Goal: Task Accomplishment & Management: Complete application form

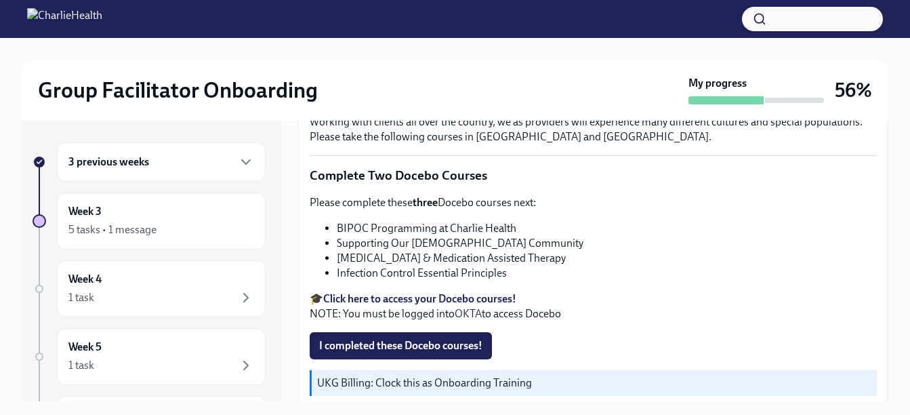
scroll to position [465, 0]
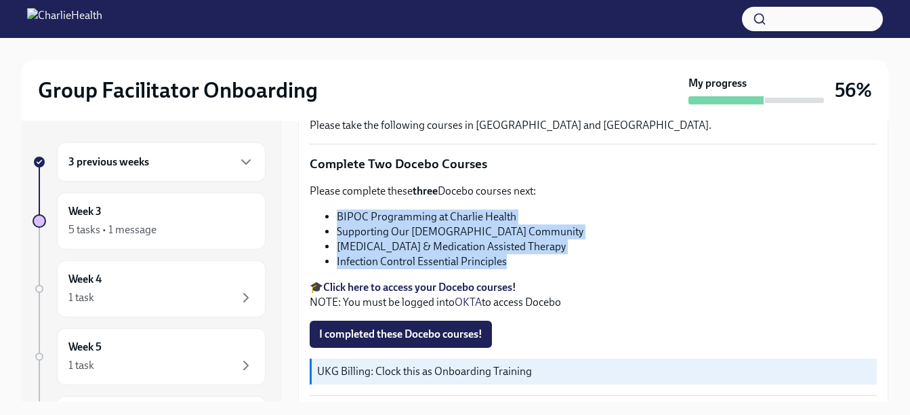
drag, startPoint x: 323, startPoint y: 201, endPoint x: 532, endPoint y: 253, distance: 216.0
click at [532, 253] on div "Please complete these three Docebo courses next: BIPOC Programming at Charlie H…" at bounding box center [593, 247] width 567 height 126
copy ul "BIPOC Programming at Charlie Health Supporting Our [DEMOGRAPHIC_DATA] Community…"
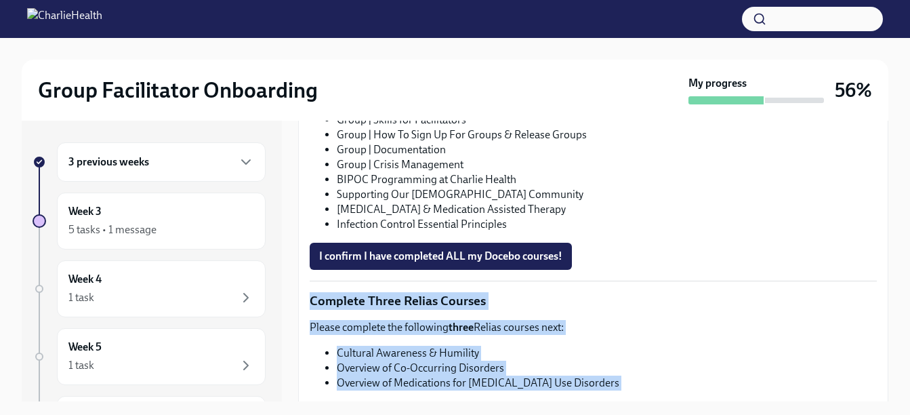
scroll to position [24, 0]
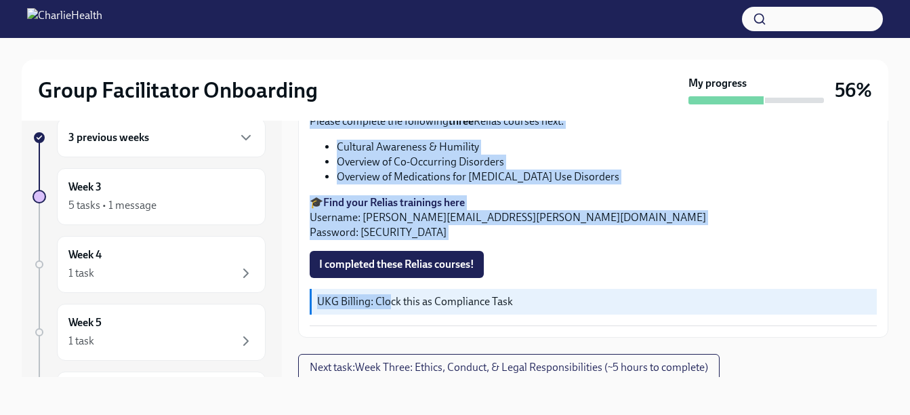
drag, startPoint x: 518, startPoint y: 344, endPoint x: 388, endPoint y: 293, distance: 139.7
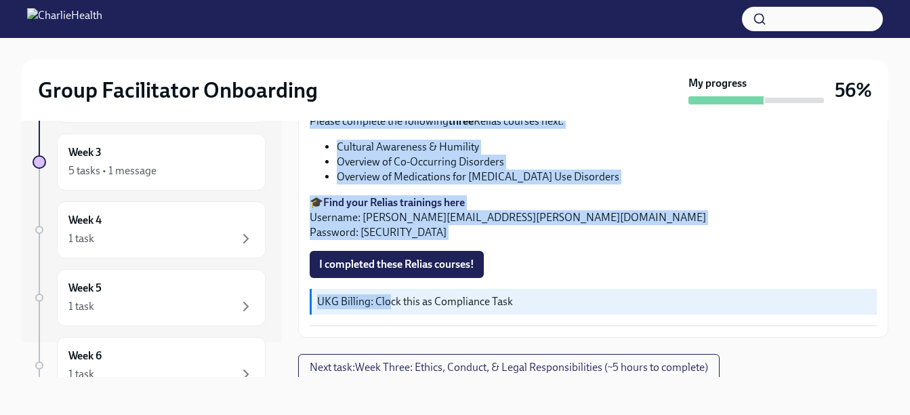
scroll to position [0, 0]
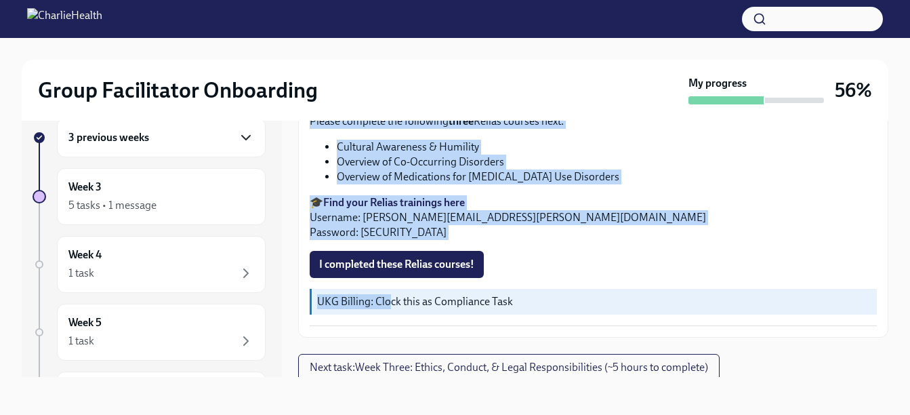
click at [238, 134] on icon "button" at bounding box center [246, 137] width 16 height 16
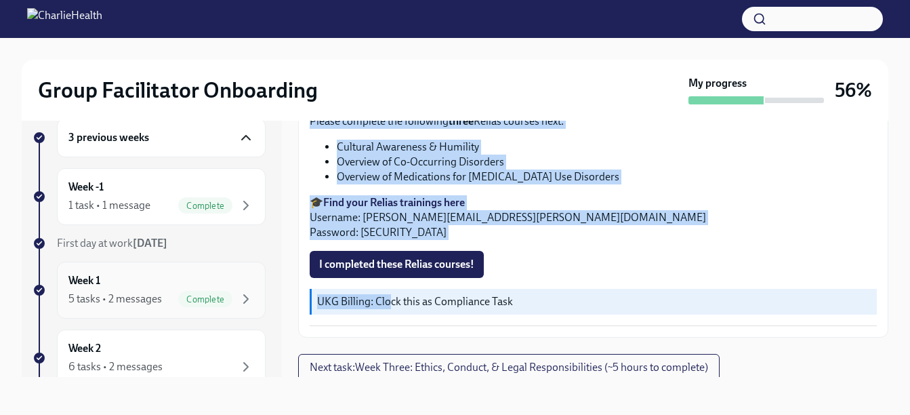
click at [131, 301] on div "5 tasks • 2 messages" at bounding box center [115, 298] width 94 height 15
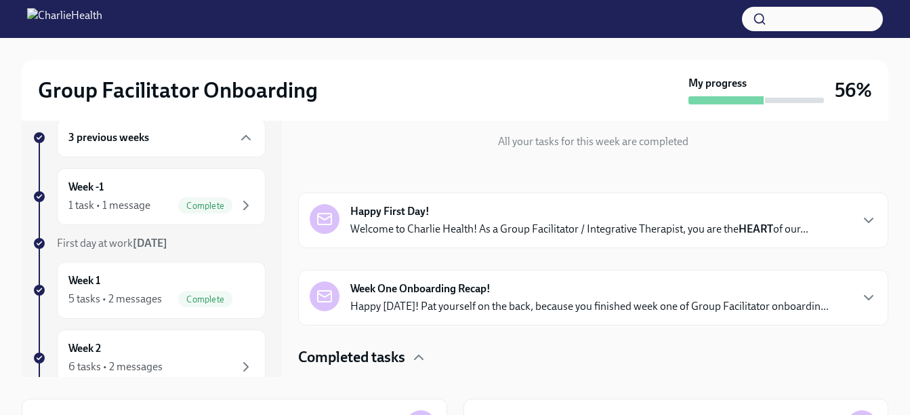
scroll to position [154, 0]
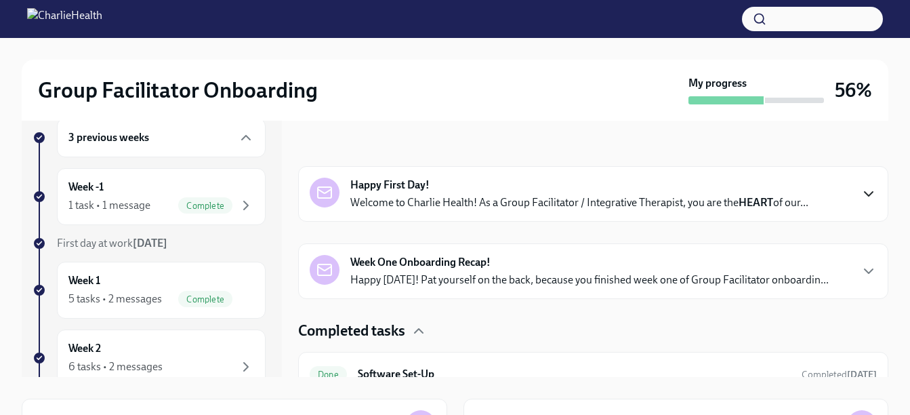
click at [861, 189] on icon "button" at bounding box center [869, 194] width 16 height 16
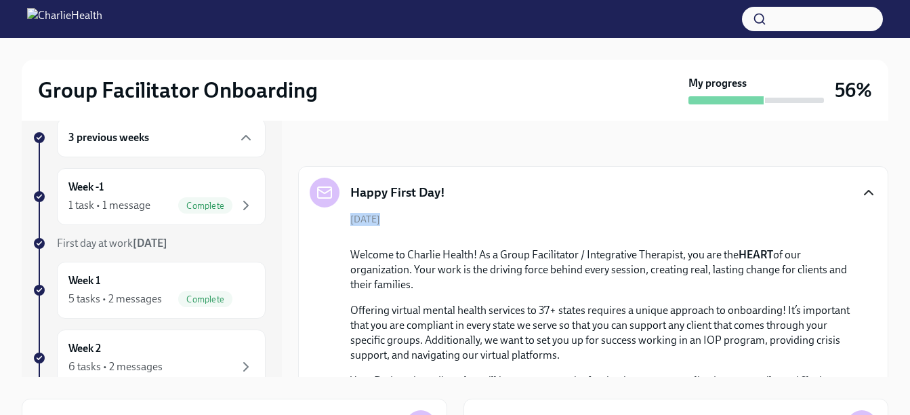
drag, startPoint x: 878, startPoint y: 180, endPoint x: 885, endPoint y: 257, distance: 77.6
click at [885, 257] on div "Week 1 🎉 You're done for now! All your tasks for this week are completed Happy …" at bounding box center [593, 236] width 590 height 281
drag, startPoint x: 885, startPoint y: 257, endPoint x: 761, endPoint y: 201, distance: 136.2
click at [761, 201] on div "Happy First Day!" at bounding box center [593, 193] width 567 height 30
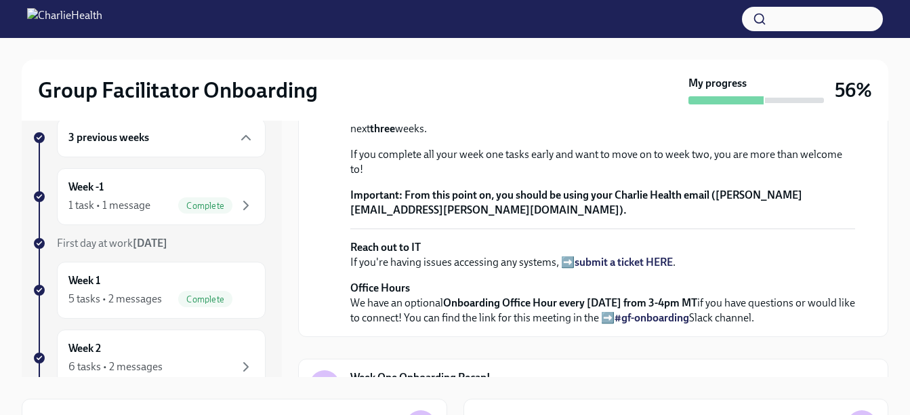
scroll to position [440, 0]
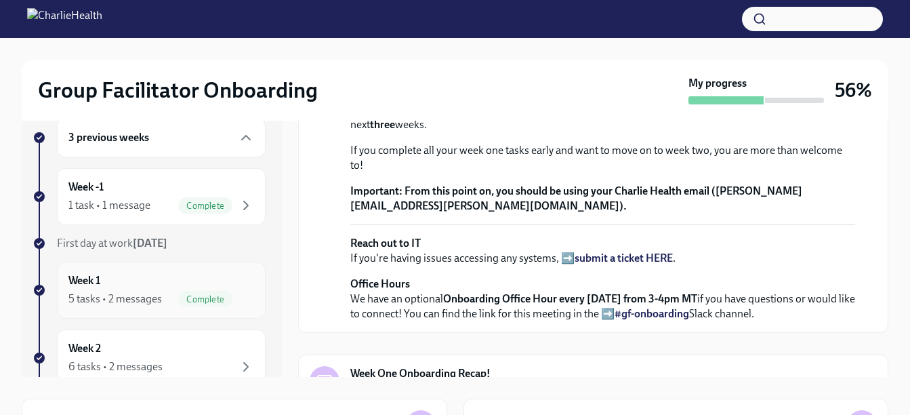
click at [140, 295] on div "5 tasks • 2 messages" at bounding box center [115, 298] width 94 height 15
click at [114, 302] on div "5 tasks • 2 messages" at bounding box center [115, 298] width 94 height 15
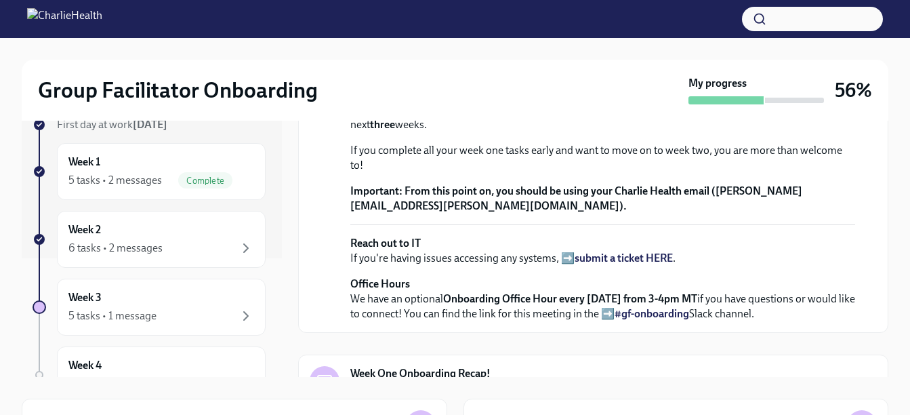
scroll to position [115, 0]
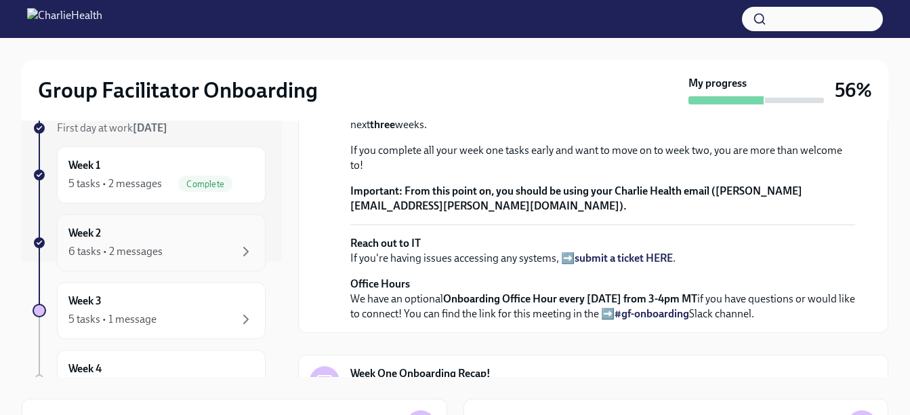
click at [134, 254] on div "6 tasks • 2 messages" at bounding box center [115, 251] width 94 height 15
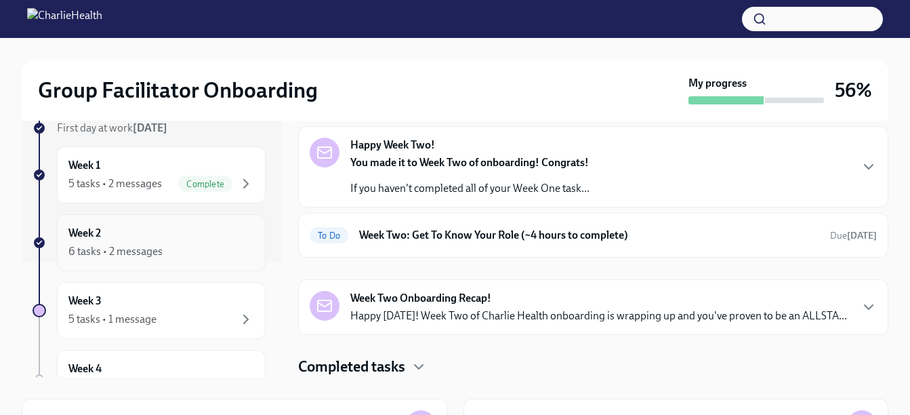
scroll to position [47, 0]
click at [131, 183] on div "5 tasks • 2 messages" at bounding box center [115, 183] width 94 height 15
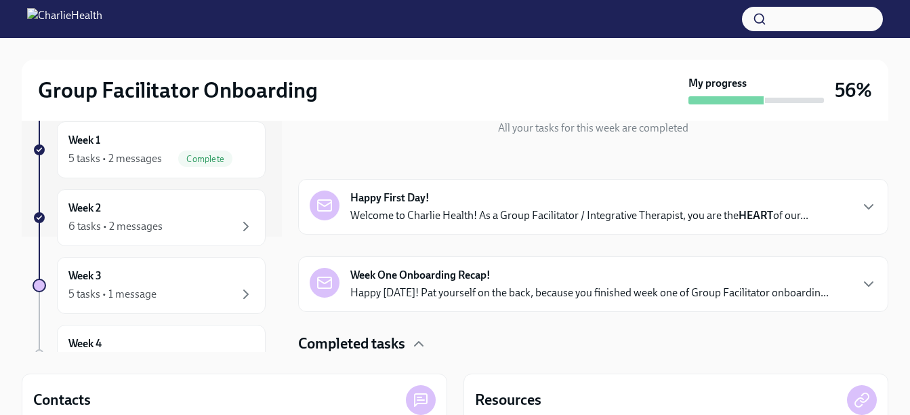
scroll to position [137, 0]
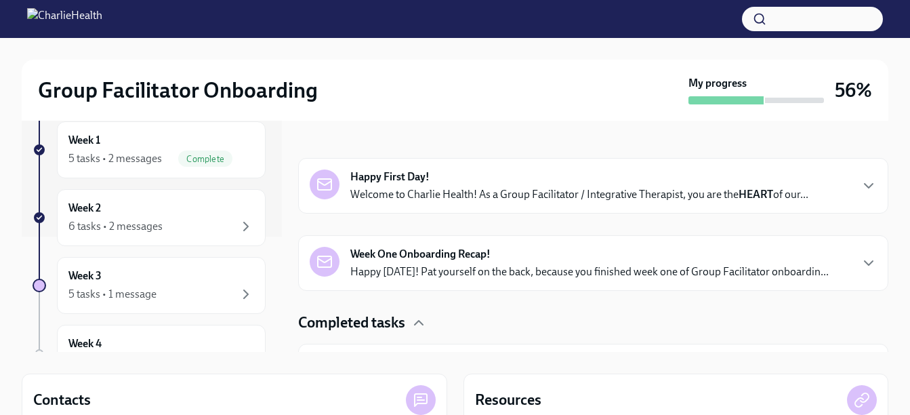
click at [446, 178] on div "Happy First Day! Welcome to Charlie Health! As a Group Facilitator / Integrativ…" at bounding box center [579, 185] width 458 height 33
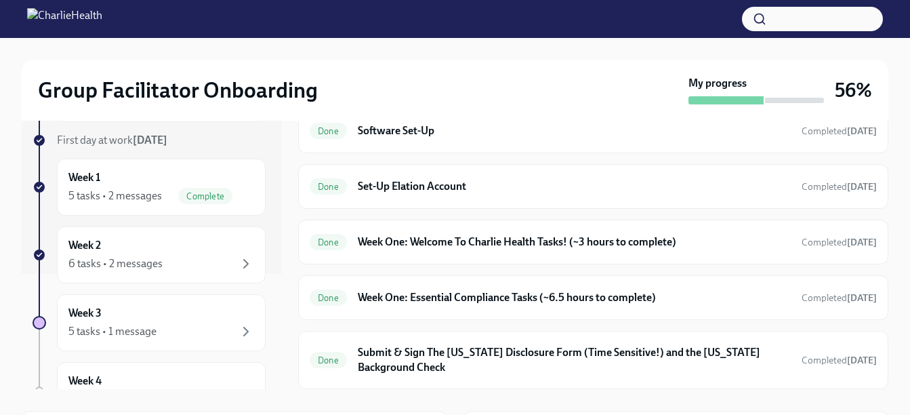
scroll to position [0, 0]
